Goal: Complete application form

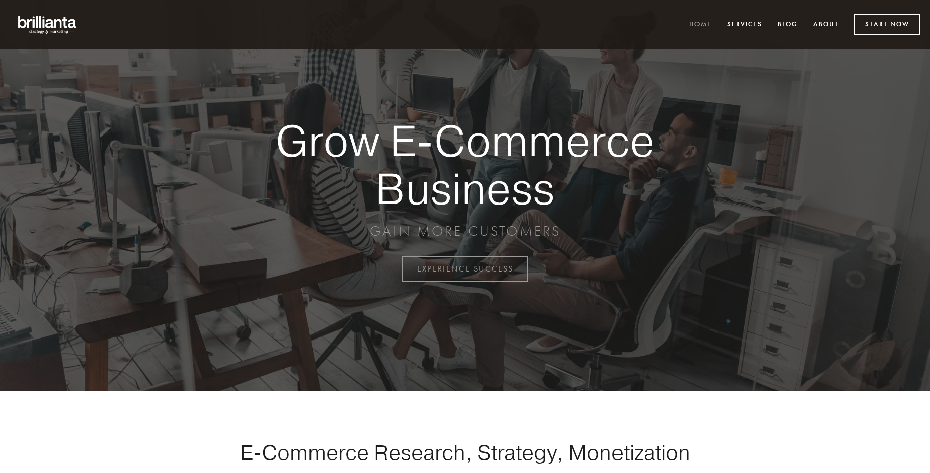
scroll to position [2638, 0]
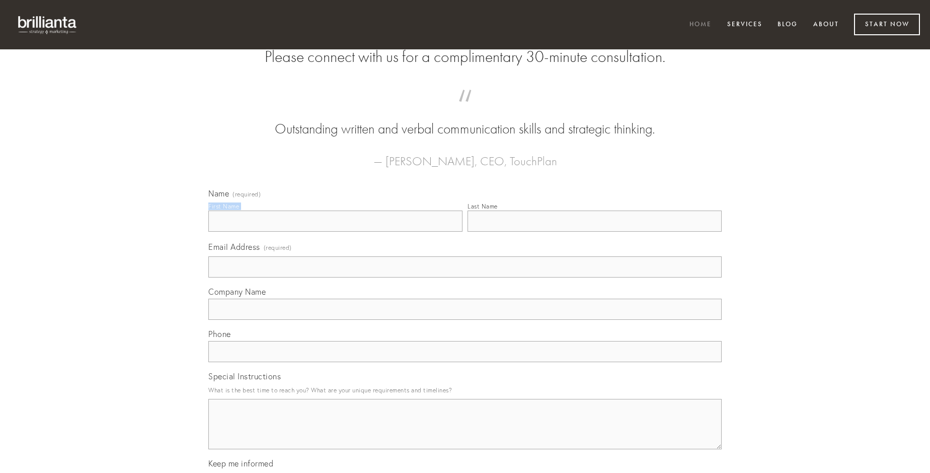
type input "[PERSON_NAME]"
click at [594, 232] on input "Last Name" at bounding box center [595, 220] width 254 height 21
type input "[PERSON_NAME]"
click at [465, 277] on input "Email Address (required)" at bounding box center [464, 266] width 513 height 21
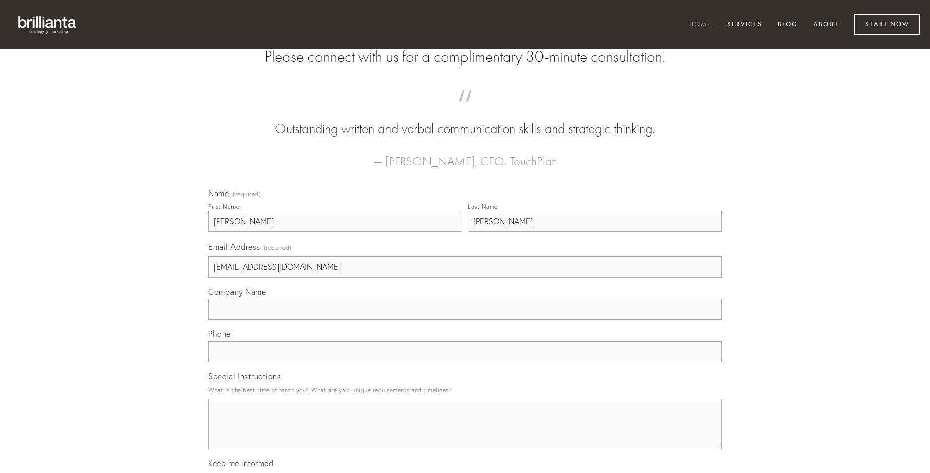
type input "[EMAIL_ADDRESS][DOMAIN_NAME]"
click at [465, 320] on input "Company Name" at bounding box center [464, 308] width 513 height 21
type input "reprehenderit"
click at [465, 362] on input "text" at bounding box center [464, 351] width 513 height 21
click at [465, 433] on textarea "Special Instructions" at bounding box center [464, 424] width 513 height 50
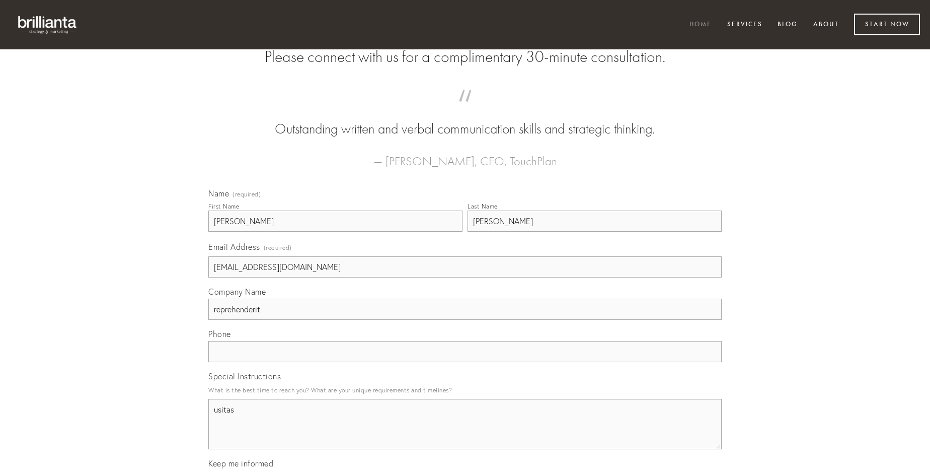
type textarea "usitas"
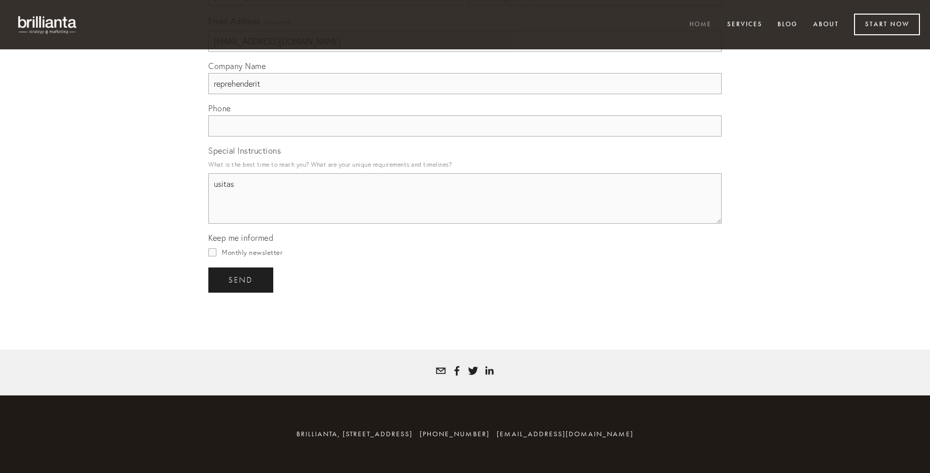
click at [242, 279] on span "send" at bounding box center [240, 279] width 25 height 9
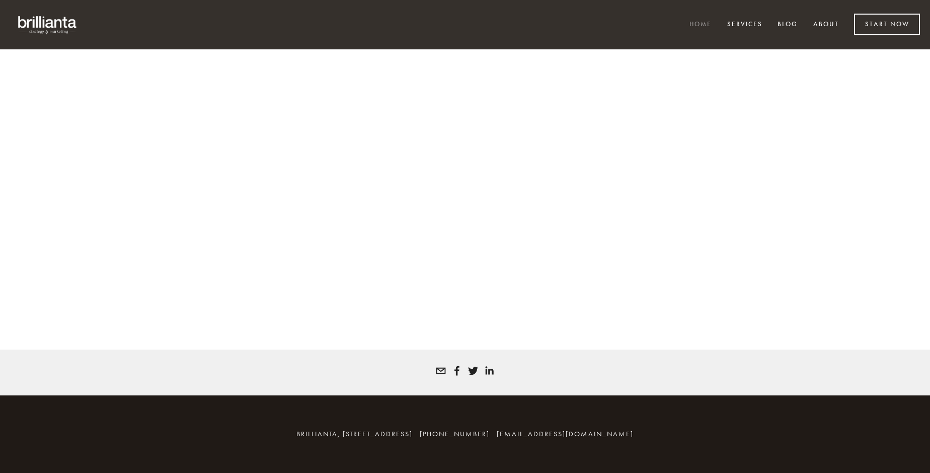
scroll to position [2625, 0]
